Goal: Understand process/instructions: Learn how to perform a task or action

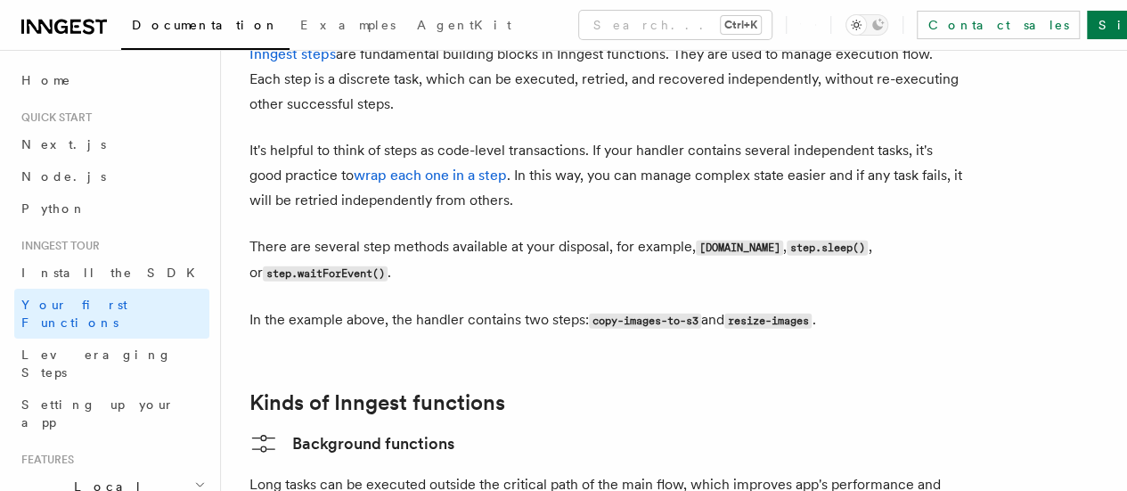
scroll to position [2941, 0]
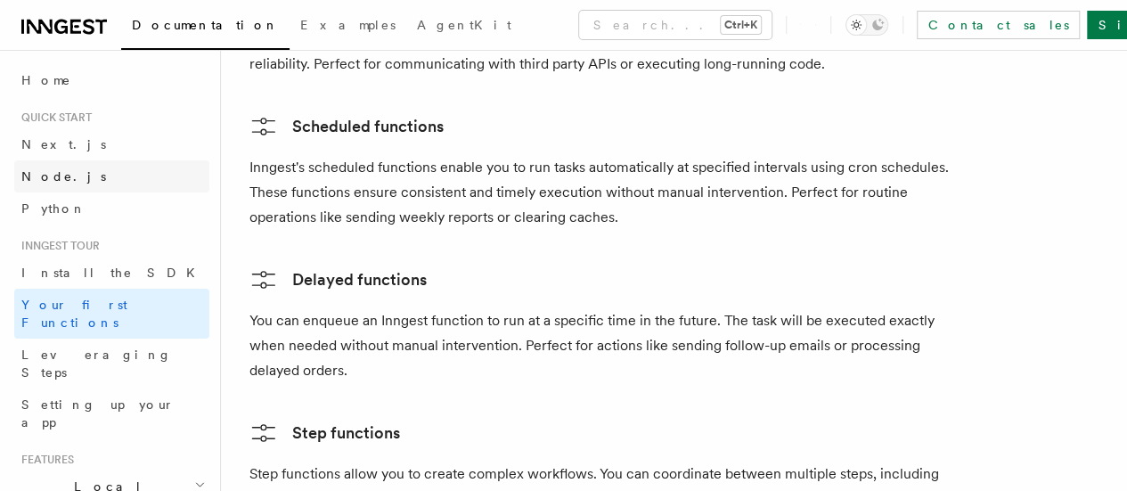
click at [41, 177] on span "Node.js" at bounding box center [63, 176] width 85 height 14
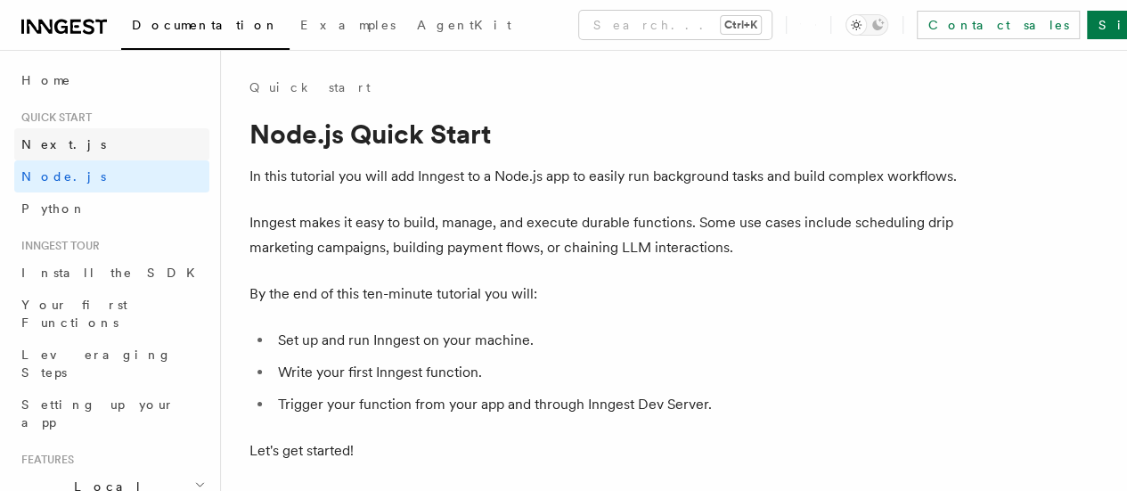
click at [48, 144] on span "Next.js" at bounding box center [63, 144] width 85 height 14
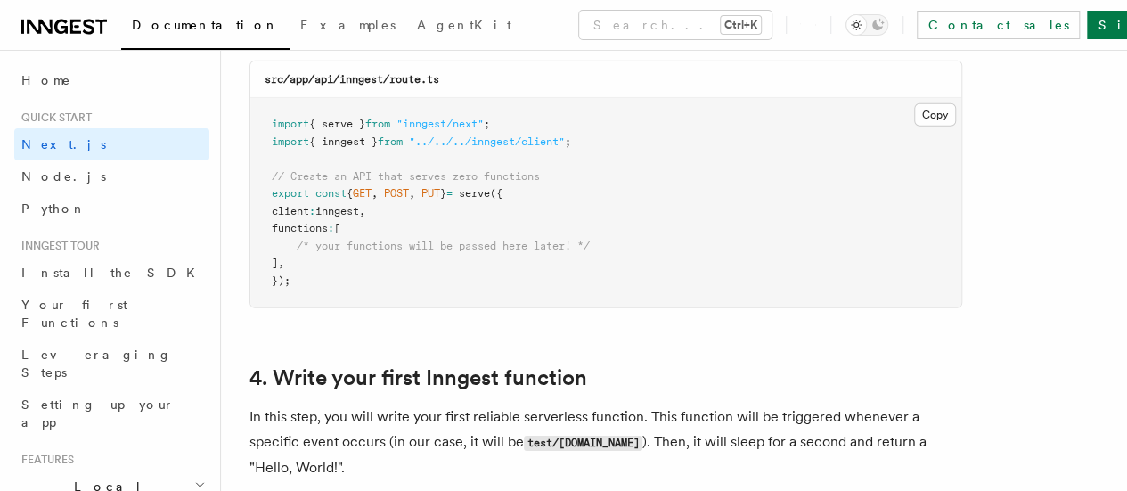
scroll to position [2496, 0]
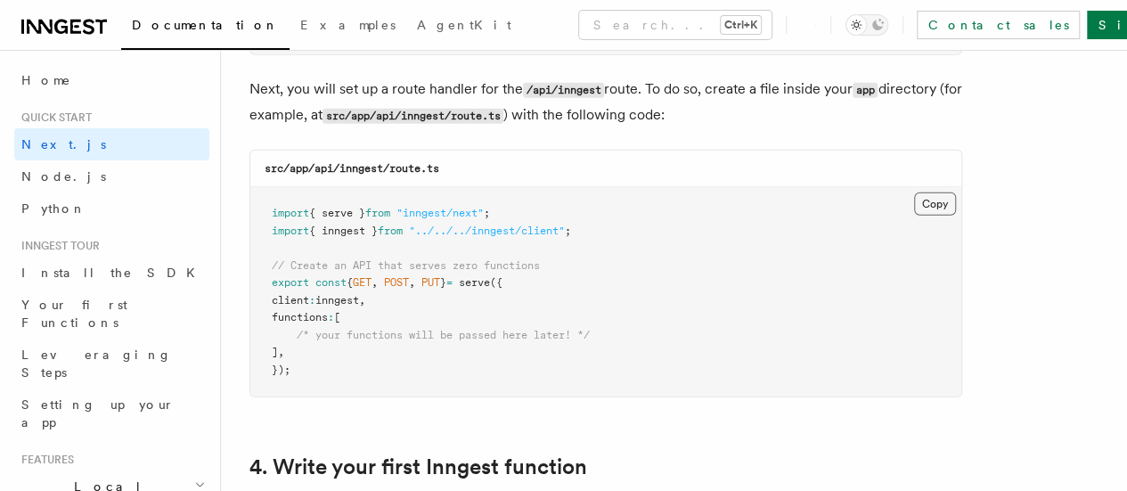
click at [914, 193] on button "Copy Copied" at bounding box center [935, 204] width 42 height 23
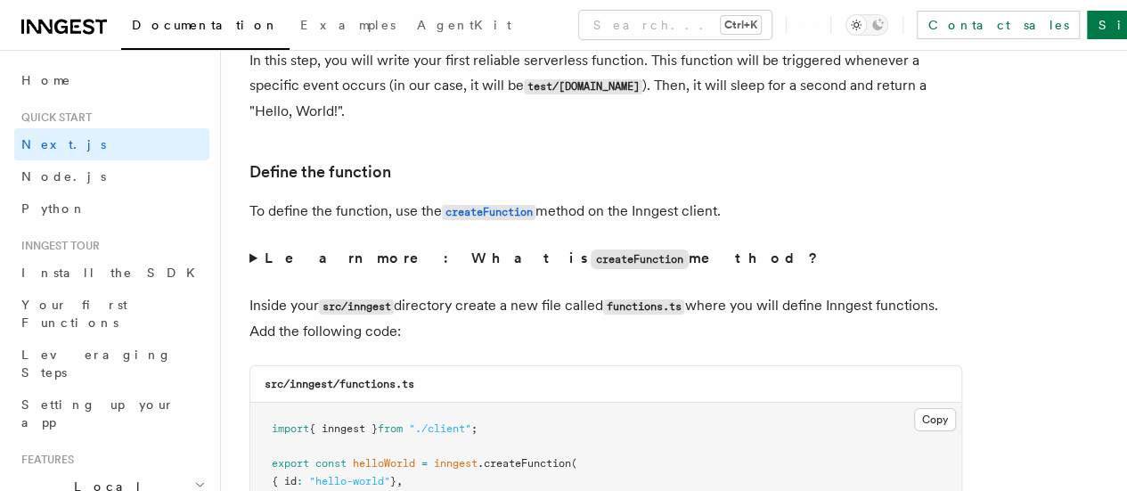
scroll to position [3119, 0]
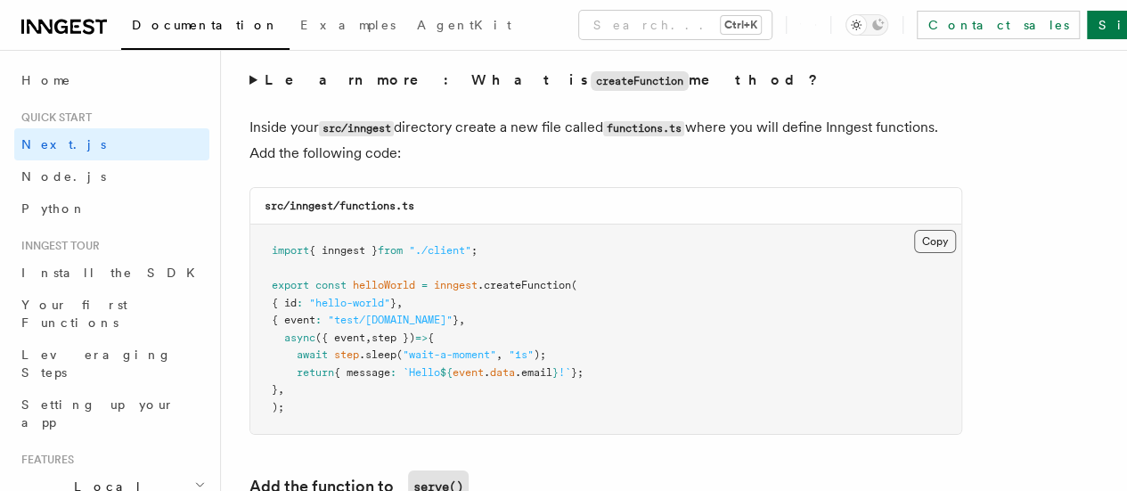
click at [914, 230] on button "Copy Copied" at bounding box center [935, 241] width 42 height 23
